Goal: Information Seeking & Learning: Learn about a topic

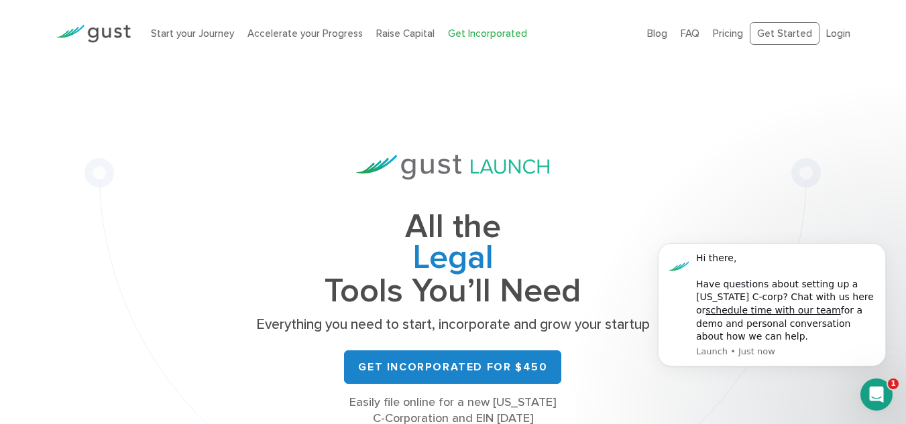
drag, startPoint x: 68, startPoint y: 259, endPoint x: 98, endPoint y: 42, distance: 220.0
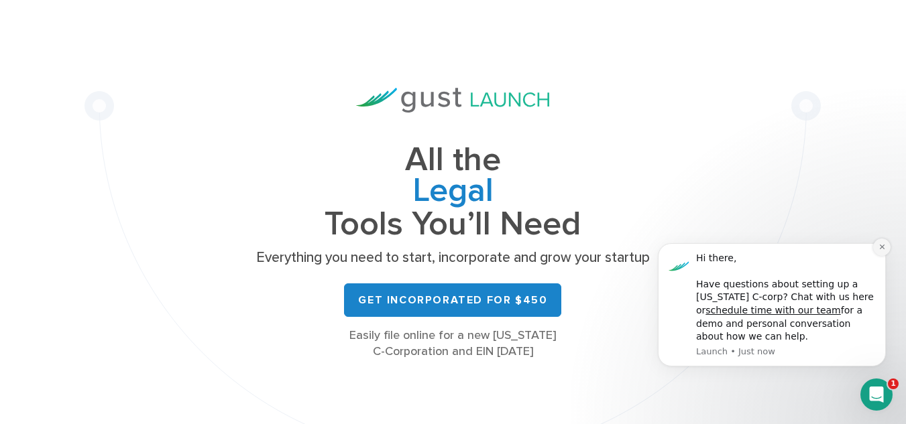
click at [884, 247] on icon "Dismiss notification" at bounding box center [881, 246] width 7 height 7
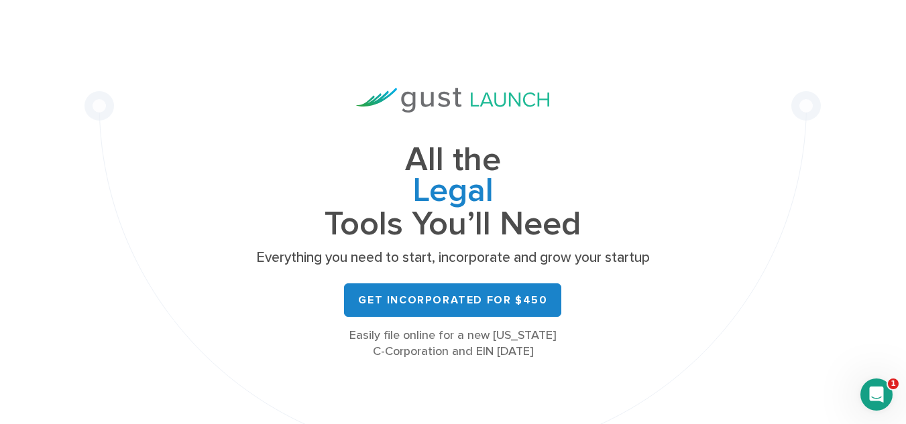
scroll to position [0, 0]
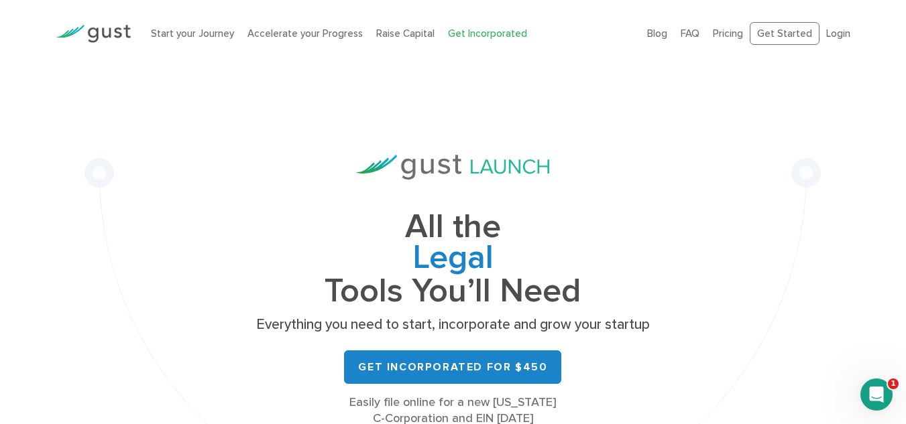
click at [699, 40] on li "FAQ" at bounding box center [690, 33] width 19 height 15
click at [699, 36] on link "FAQ" at bounding box center [690, 33] width 19 height 12
